Goal: Find specific page/section: Find specific page/section

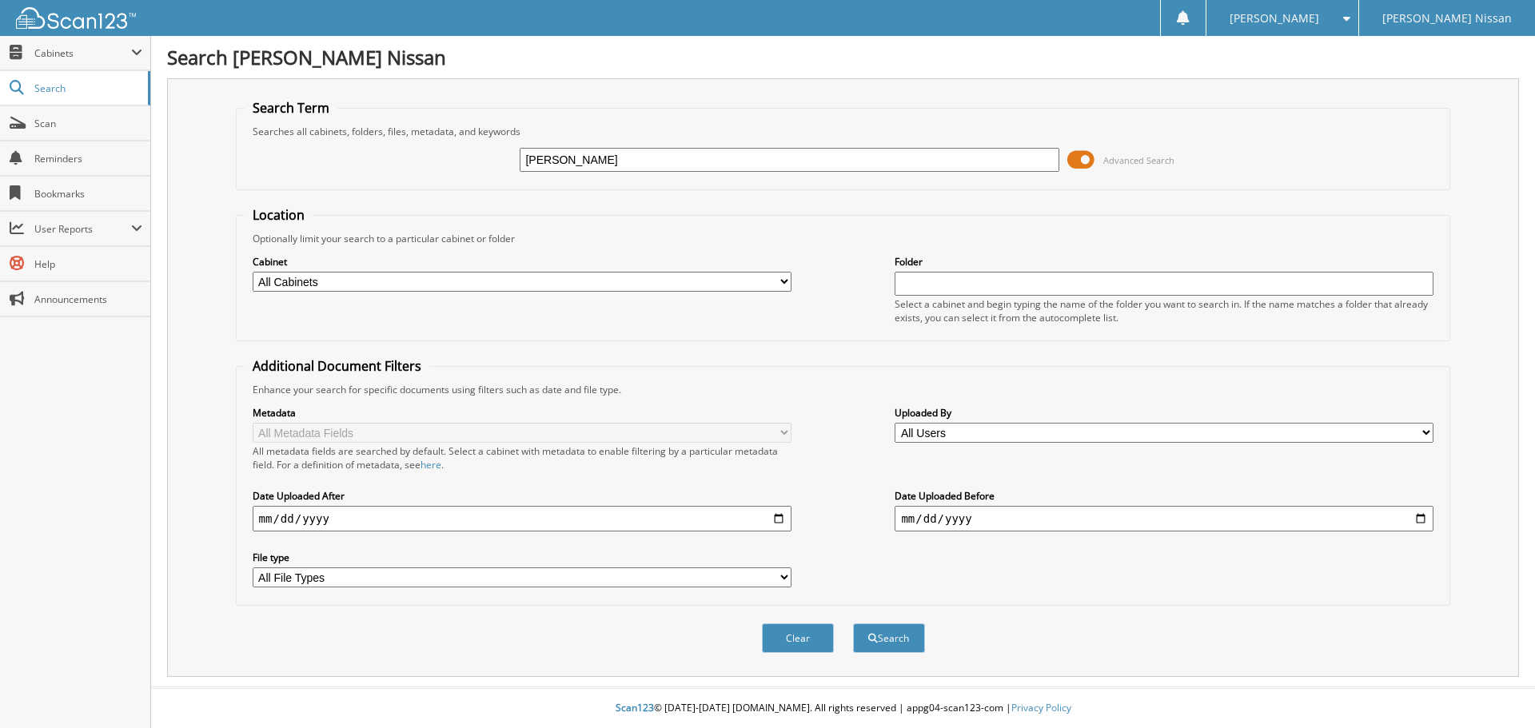
type input "[PERSON_NAME]"
click at [853, 623] on button "Search" at bounding box center [889, 638] width 72 height 30
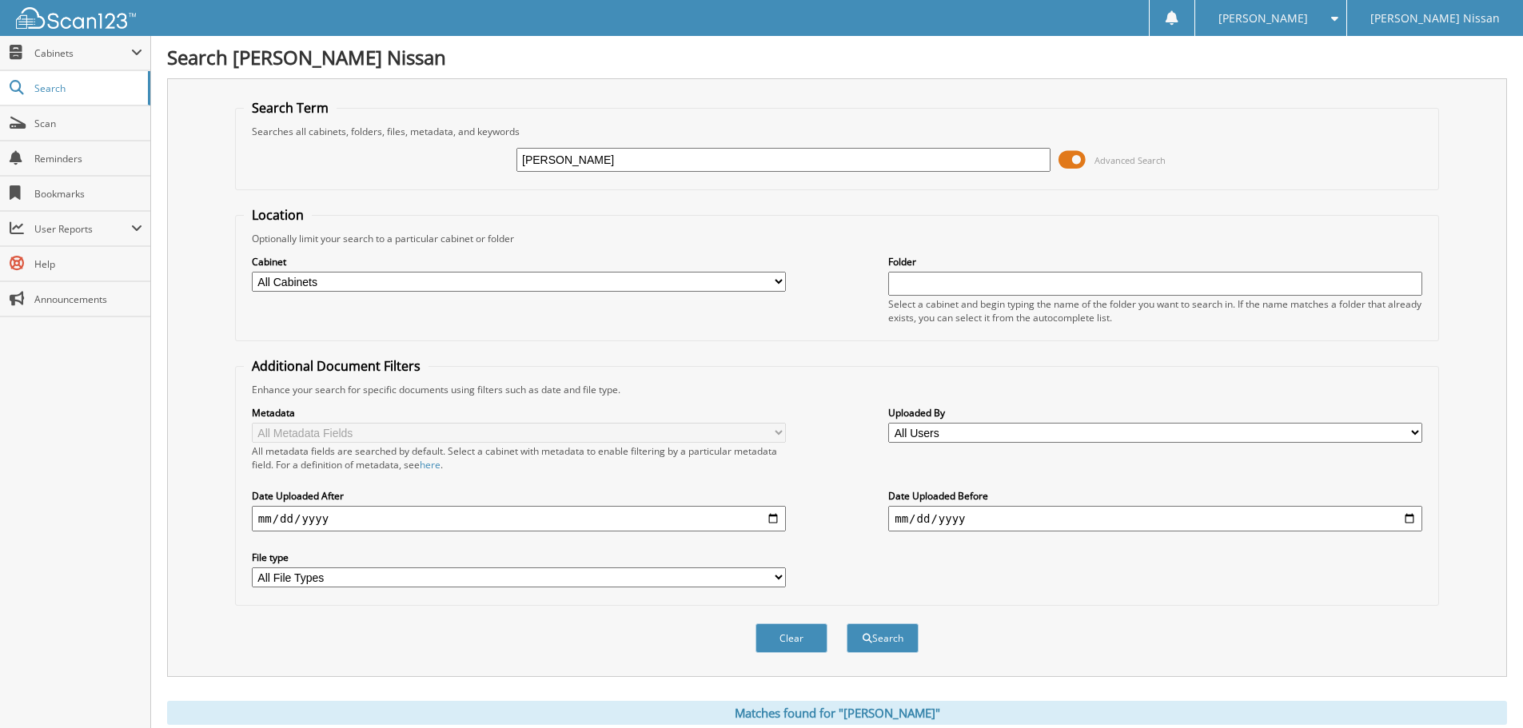
click at [1086, 155] on span "Advanced Search" at bounding box center [1111, 160] width 107 height 24
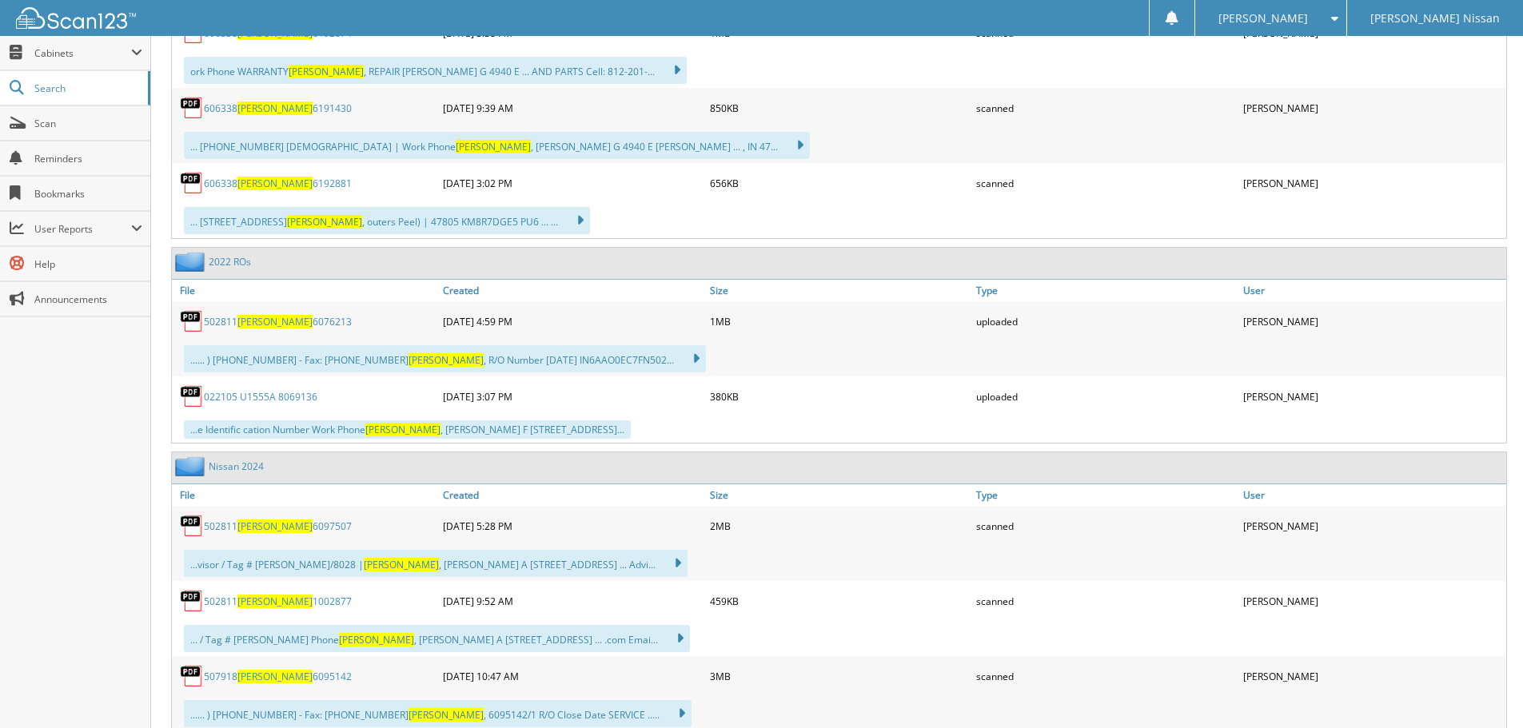
scroll to position [2318, 0]
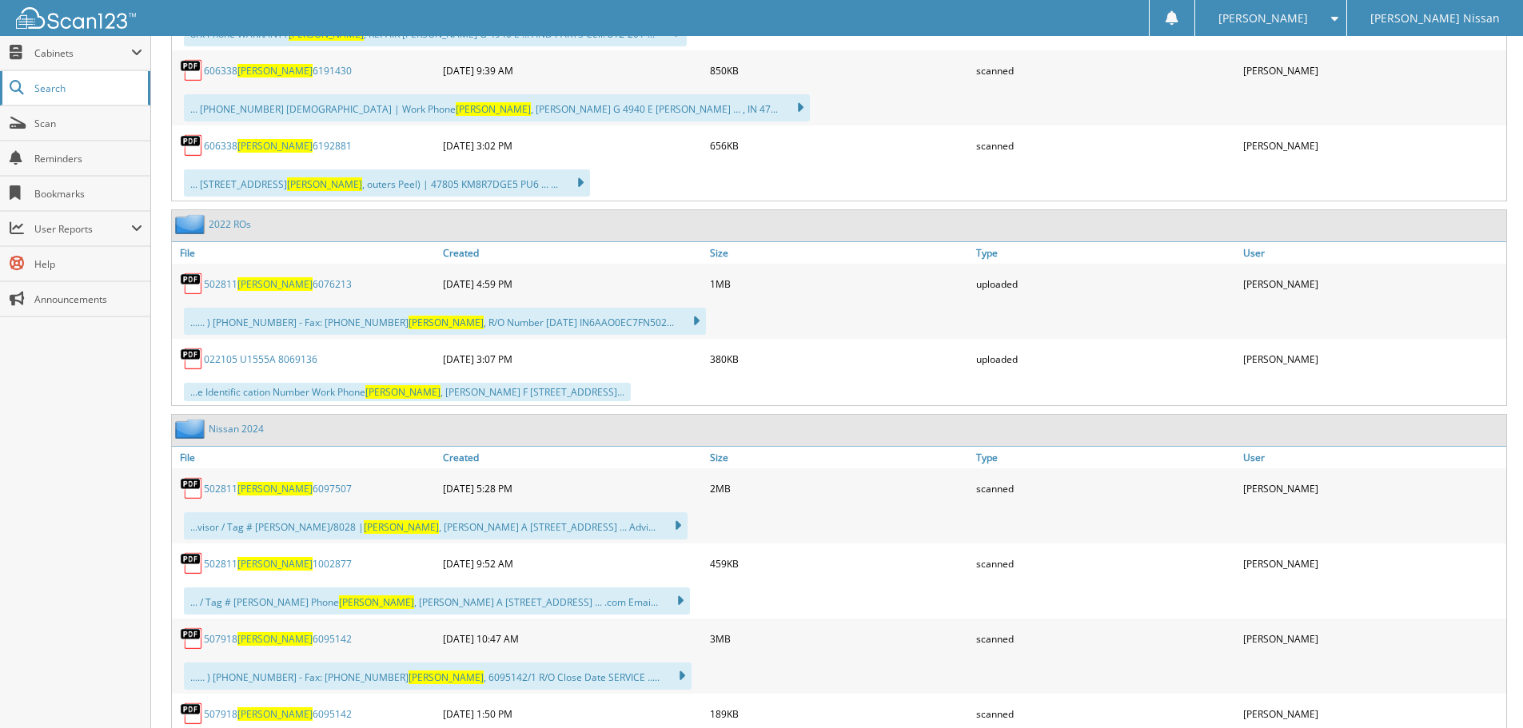
click at [58, 98] on link "Search" at bounding box center [75, 88] width 150 height 34
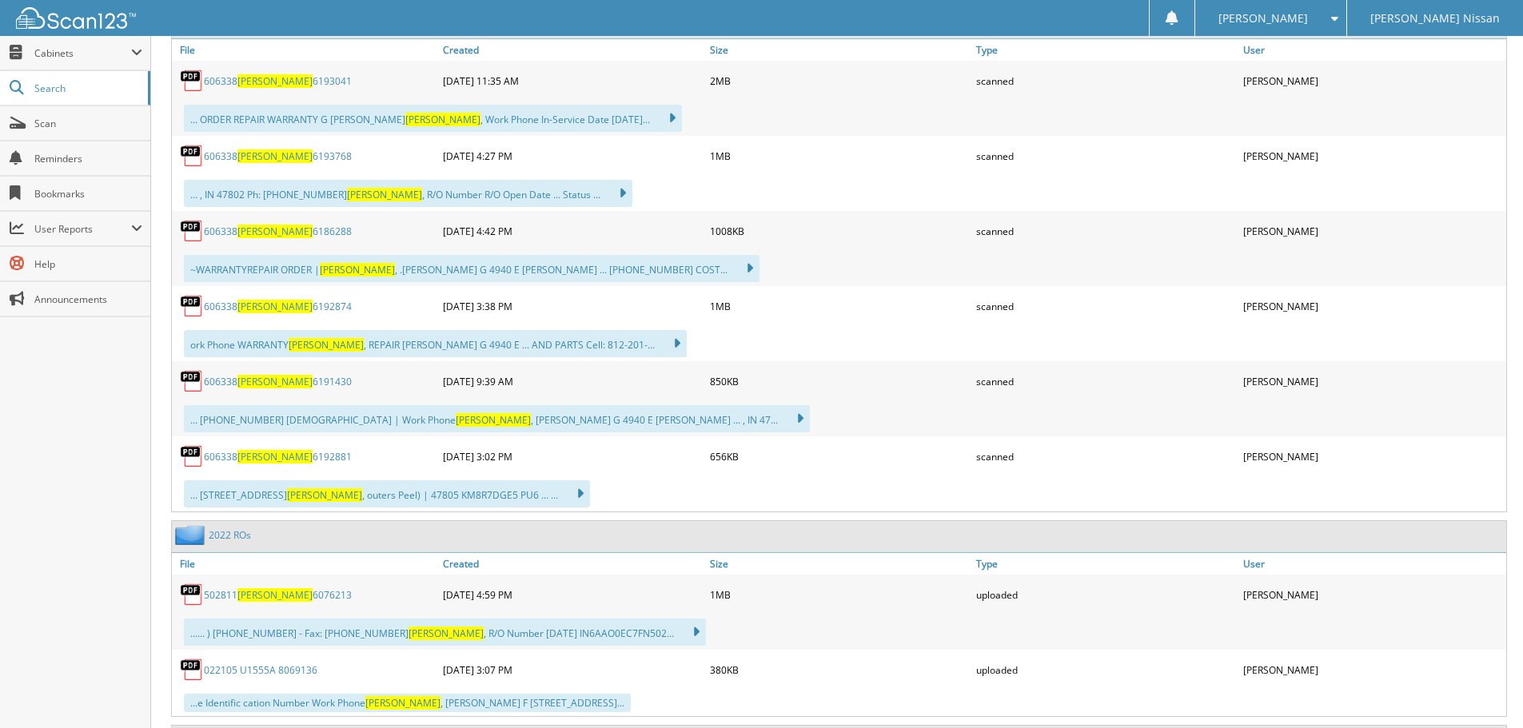
scroll to position [1998, 0]
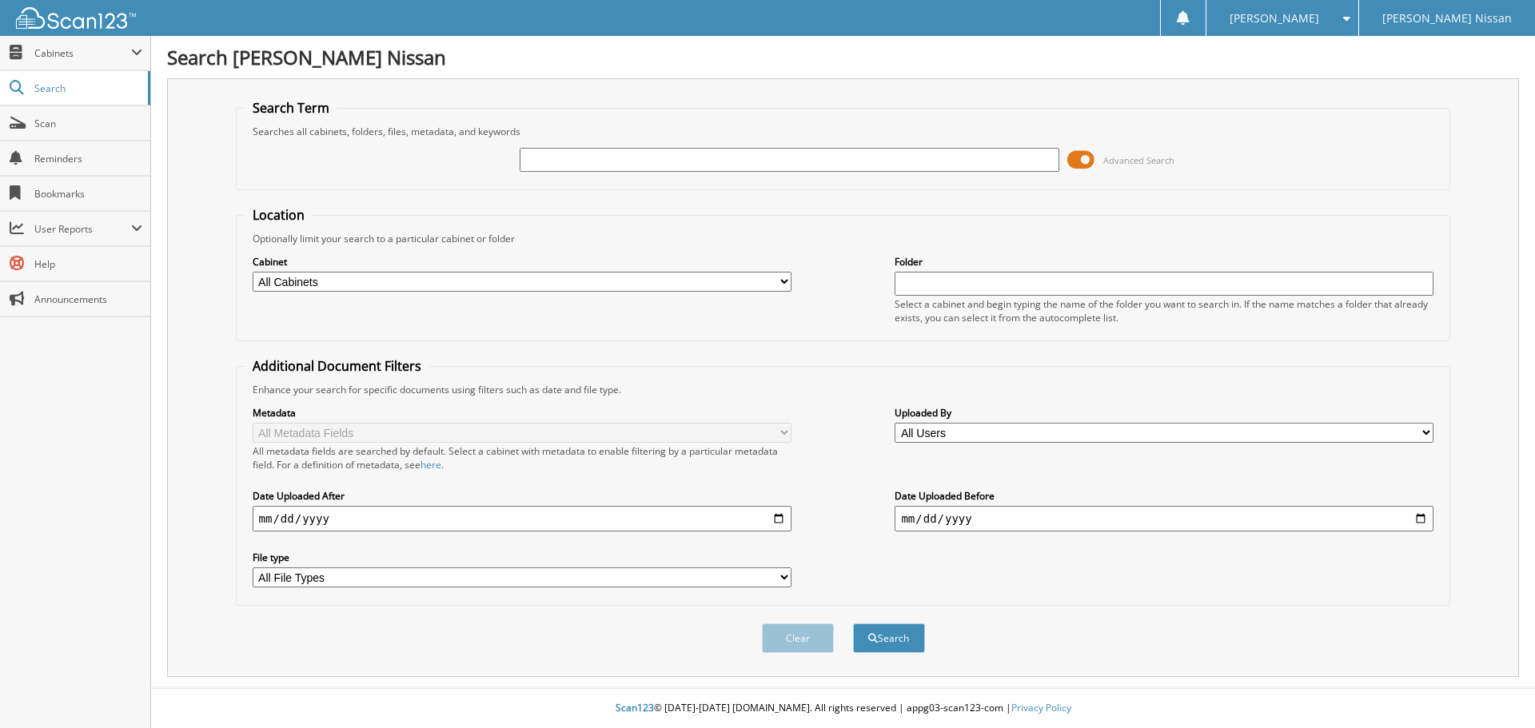
click at [645, 167] on input "text" at bounding box center [789, 160] width 539 height 24
type input "HY5514A"
click at [853, 623] on button "Search" at bounding box center [889, 638] width 72 height 30
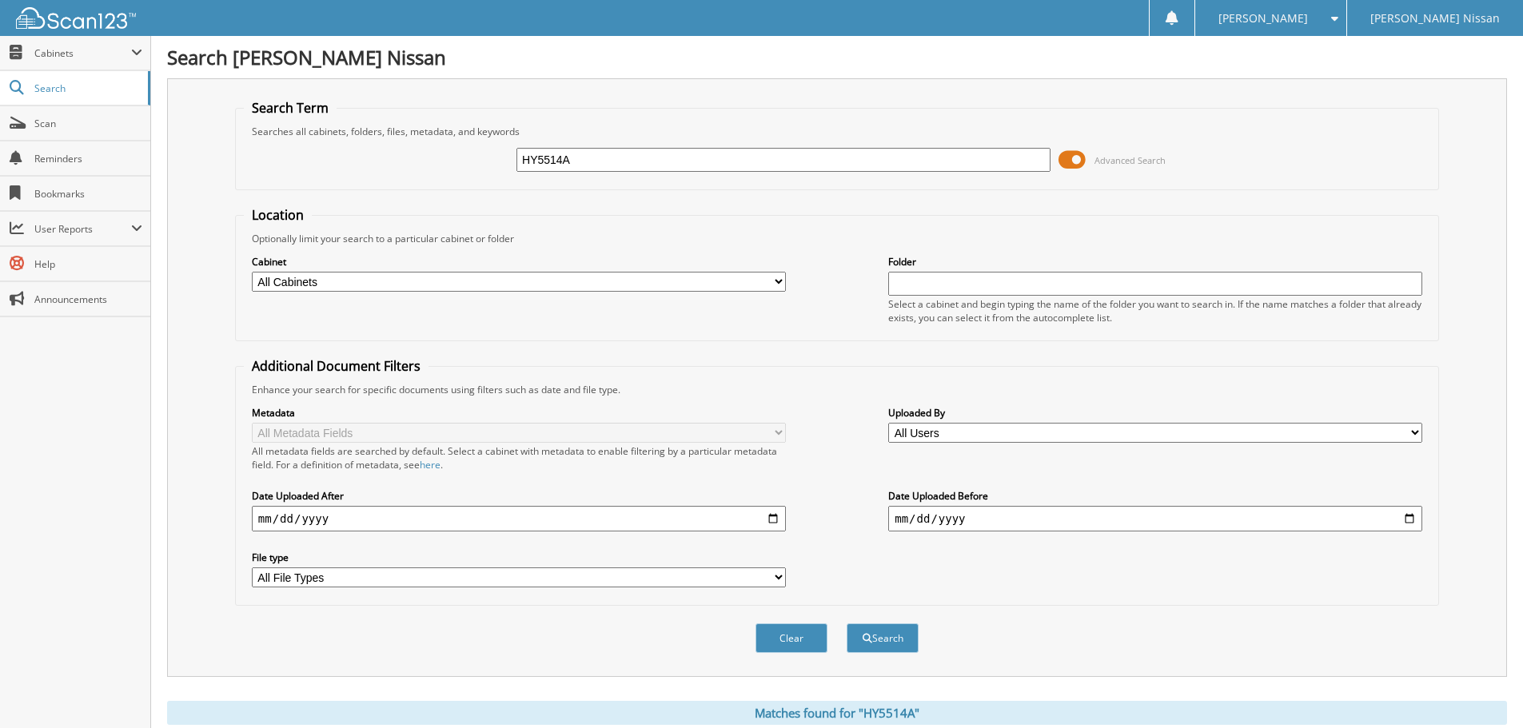
click at [1078, 158] on span at bounding box center [1071, 160] width 27 height 24
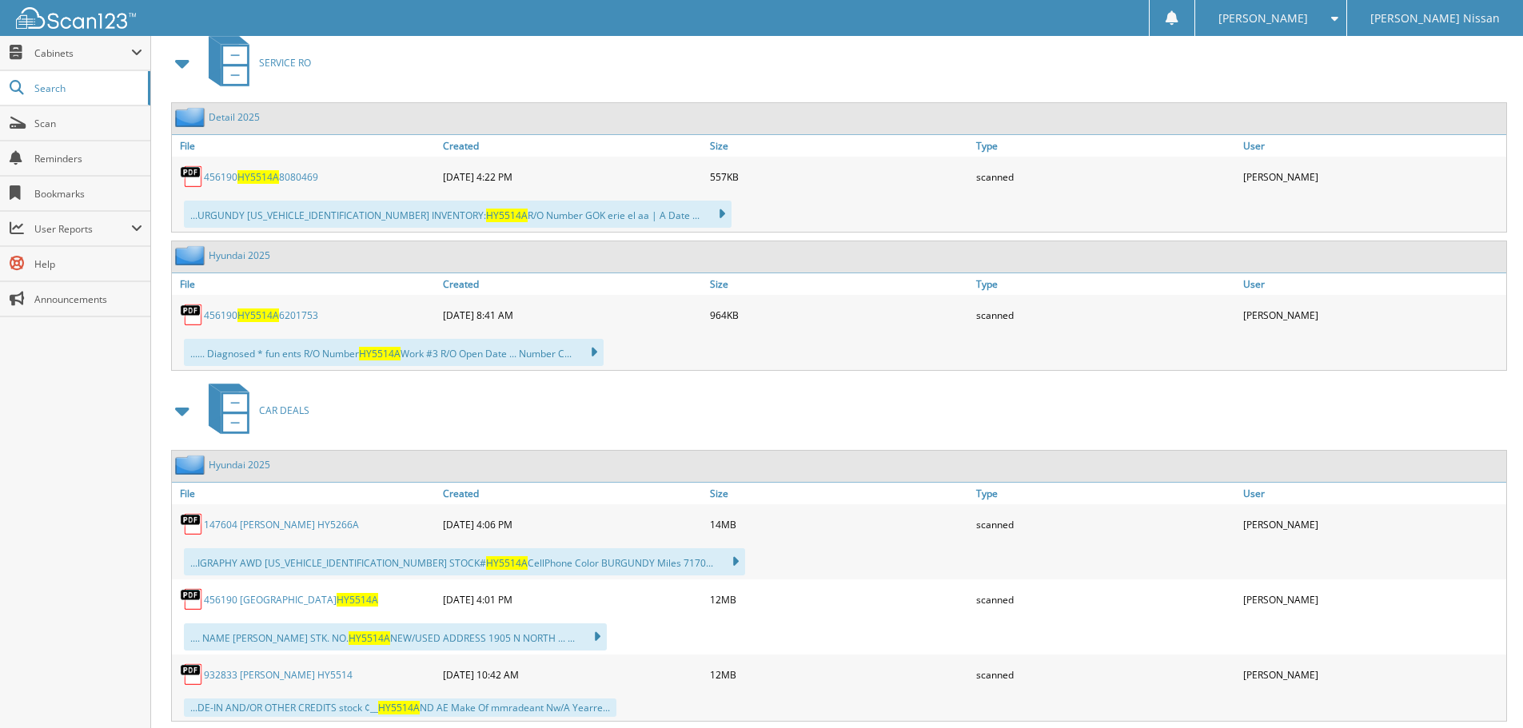
scroll to position [320, 0]
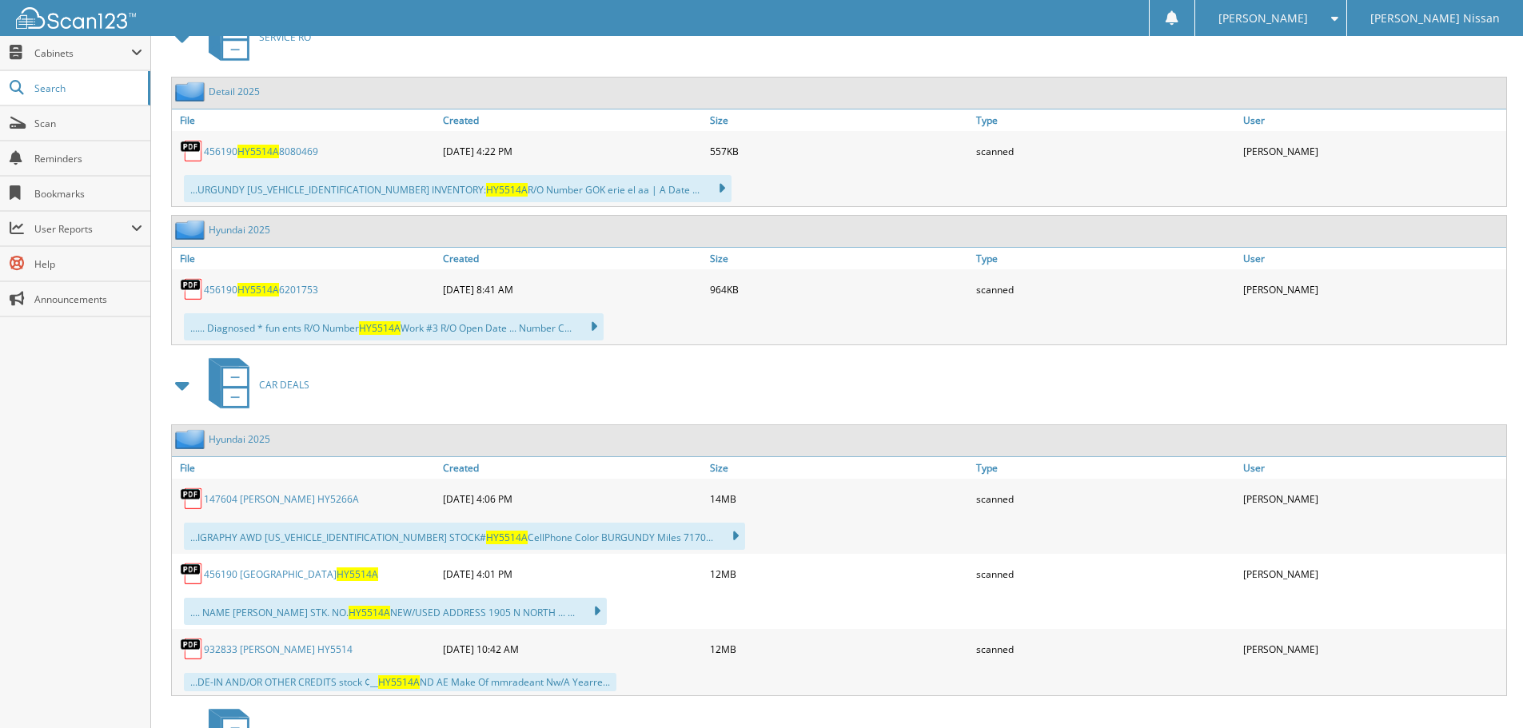
click at [336, 571] on span "HY5514A" at bounding box center [357, 574] width 42 height 14
